Goal: Task Accomplishment & Management: Use online tool/utility

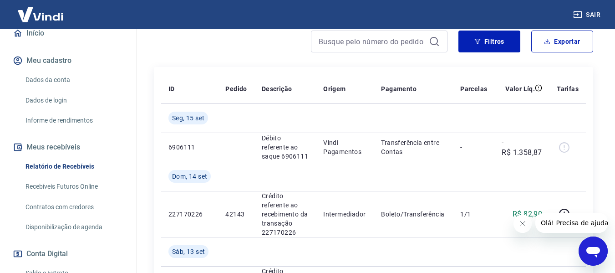
scroll to position [182, 0]
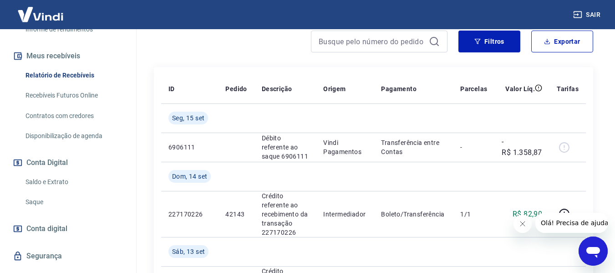
click at [39, 198] on link "Saque" at bounding box center [73, 202] width 103 height 19
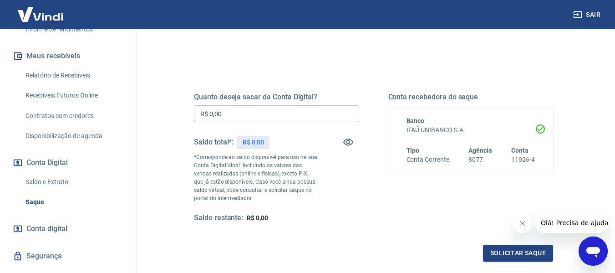
scroll to position [91, 0]
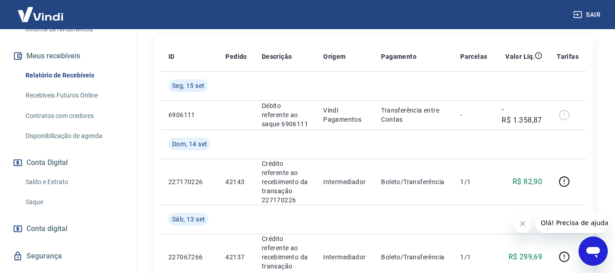
scroll to position [46, 0]
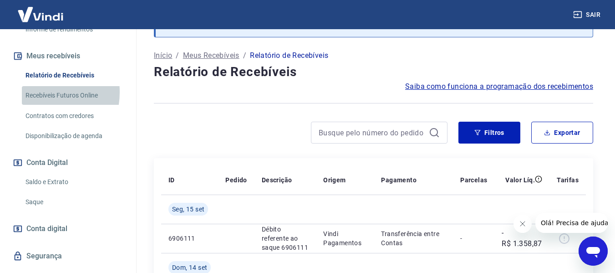
click at [35, 92] on link "Recebíveis Futuros Online" at bounding box center [73, 95] width 103 height 19
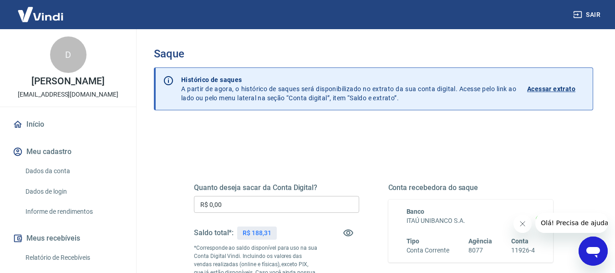
scroll to position [182, 0]
